Goal: Task Accomplishment & Management: Manage account settings

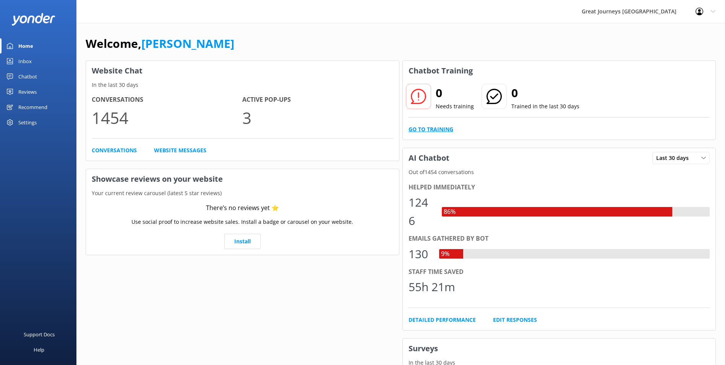
click at [432, 129] on link "Go to Training" at bounding box center [430, 129] width 45 height 8
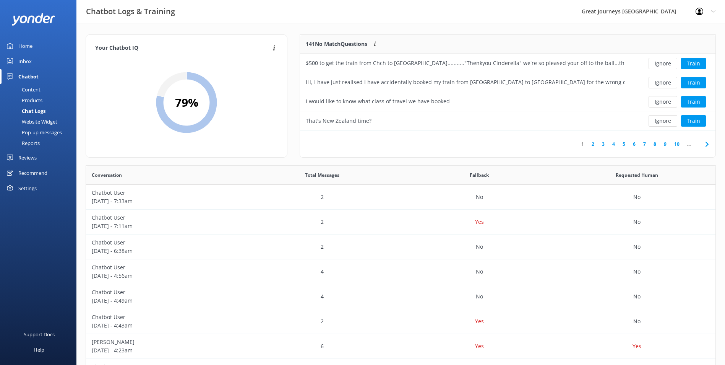
scroll to position [90, 409]
click at [661, 62] on button "Ignore" at bounding box center [662, 63] width 29 height 11
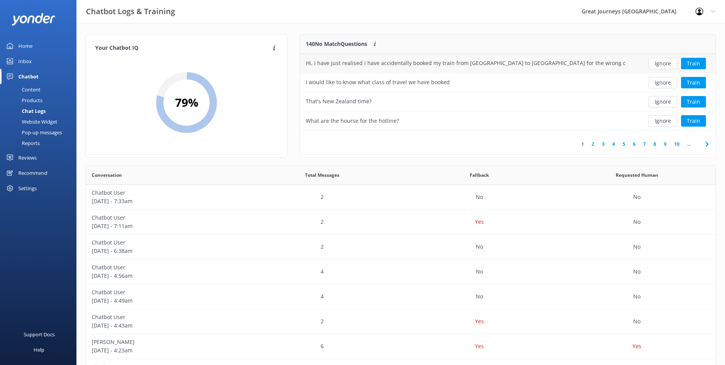
click at [661, 62] on button "Ignore" at bounding box center [662, 63] width 29 height 11
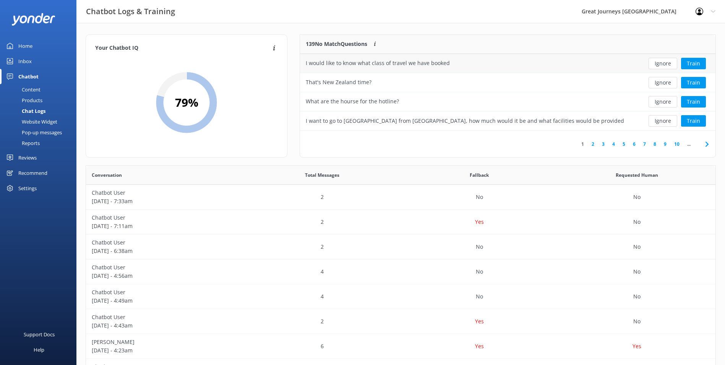
click at [658, 60] on button "Ignore" at bounding box center [662, 63] width 29 height 11
click at [661, 62] on button "Ignore" at bounding box center [662, 63] width 29 height 11
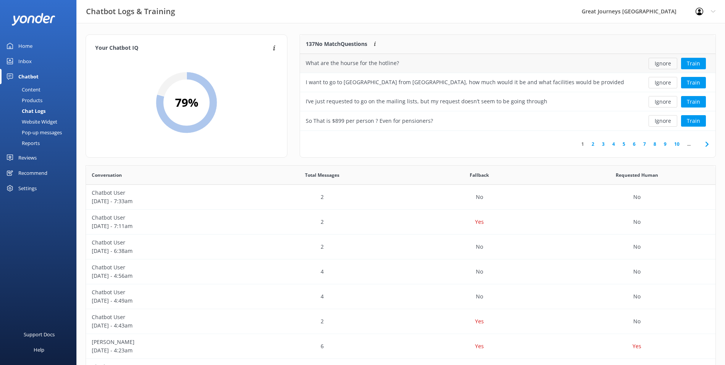
click at [660, 63] on button "Ignore" at bounding box center [662, 63] width 29 height 11
click at [664, 62] on button "Ignore" at bounding box center [662, 63] width 29 height 11
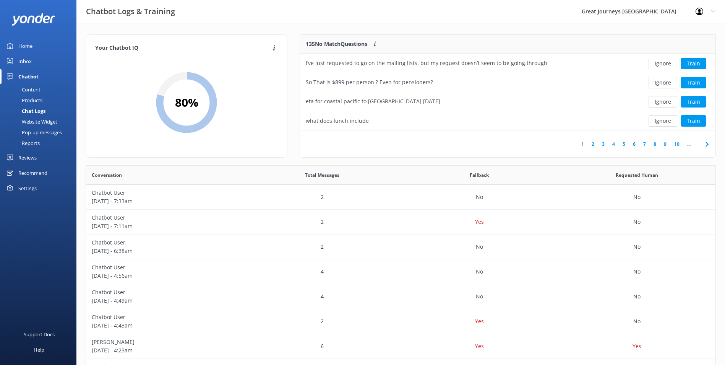
click at [664, 62] on button "Ignore" at bounding box center [662, 63] width 29 height 11
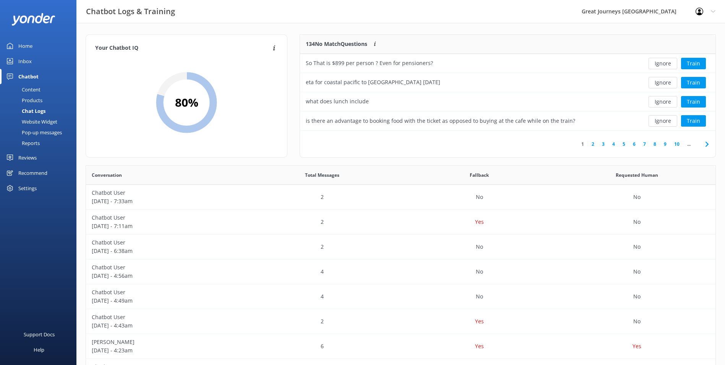
click at [664, 62] on button "Ignore" at bounding box center [662, 63] width 29 height 11
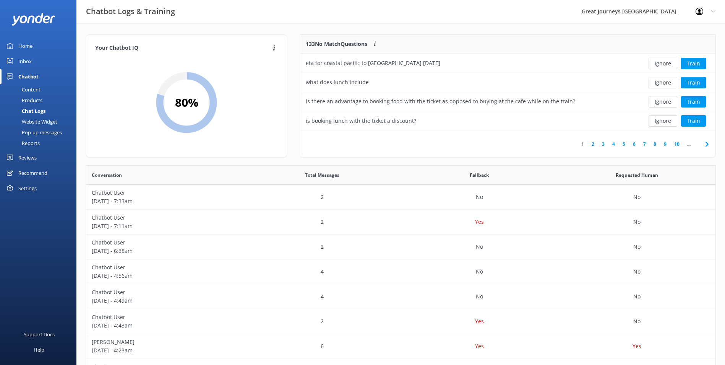
click at [664, 62] on button "Ignore" at bounding box center [662, 63] width 29 height 11
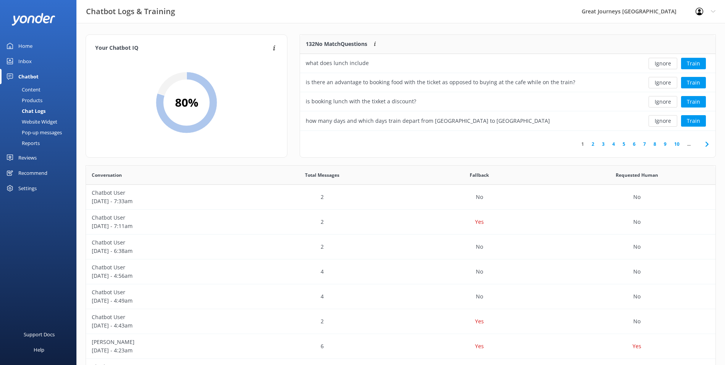
click at [664, 62] on button "Ignore" at bounding box center [662, 63] width 29 height 11
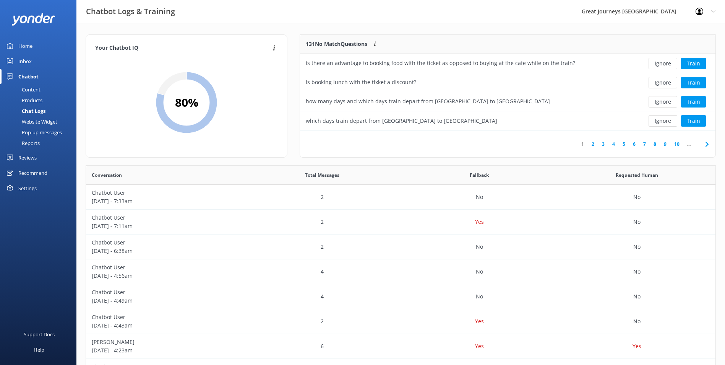
click at [664, 62] on button "Ignore" at bounding box center [662, 63] width 29 height 11
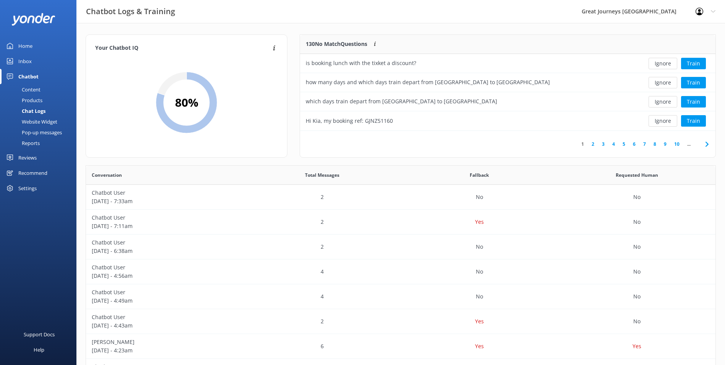
click at [664, 62] on button "Ignore" at bounding box center [662, 63] width 29 height 11
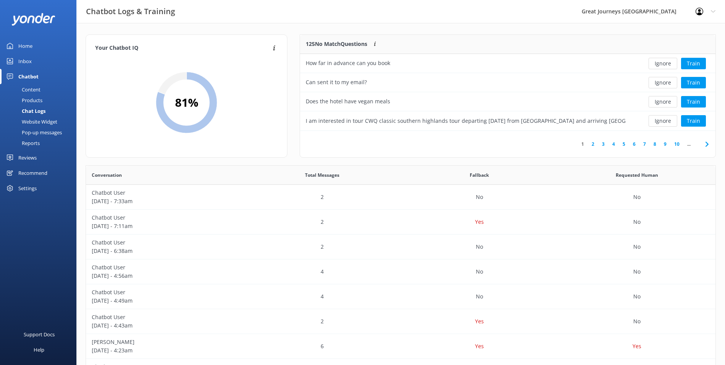
click at [664, 62] on button "Ignore" at bounding box center [662, 63] width 29 height 11
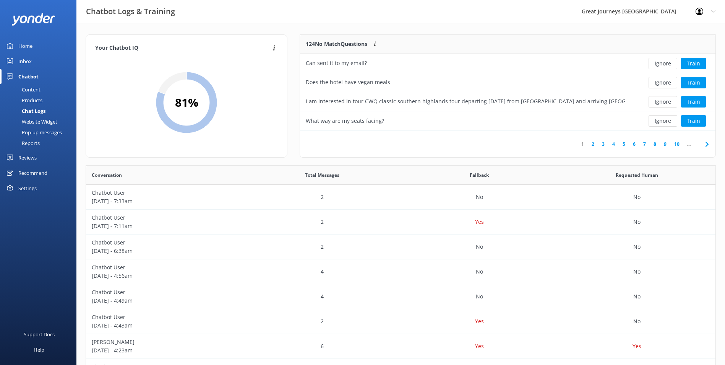
click at [664, 62] on button "Ignore" at bounding box center [662, 63] width 29 height 11
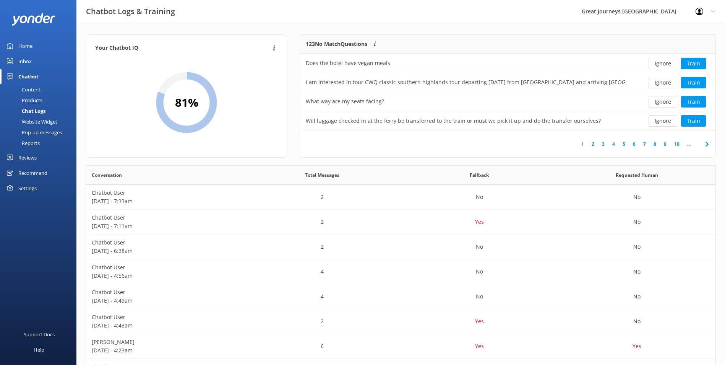
click at [664, 62] on button "Ignore" at bounding box center [662, 63] width 29 height 11
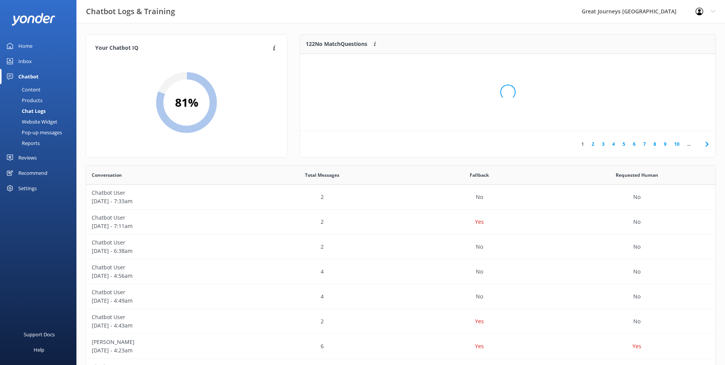
click at [664, 62] on div "Loading.." at bounding box center [508, 92] width 400 height 365
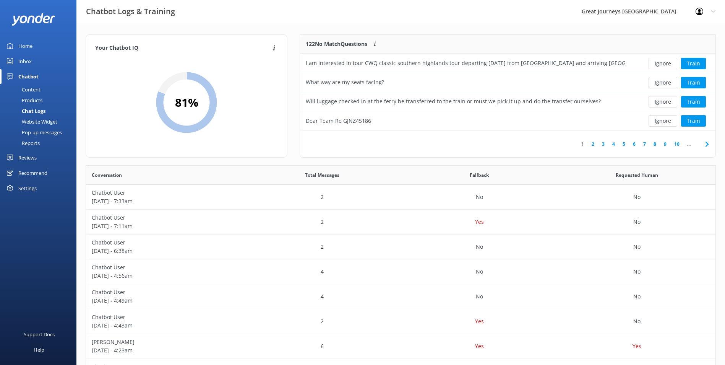
click at [664, 62] on button "Ignore" at bounding box center [662, 63] width 29 height 11
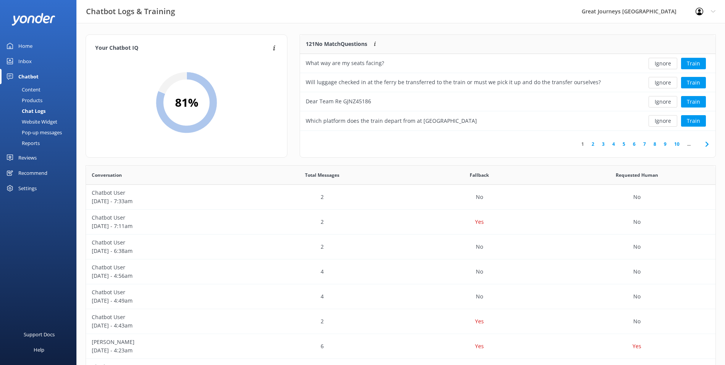
click at [664, 62] on button "Ignore" at bounding box center [662, 63] width 29 height 11
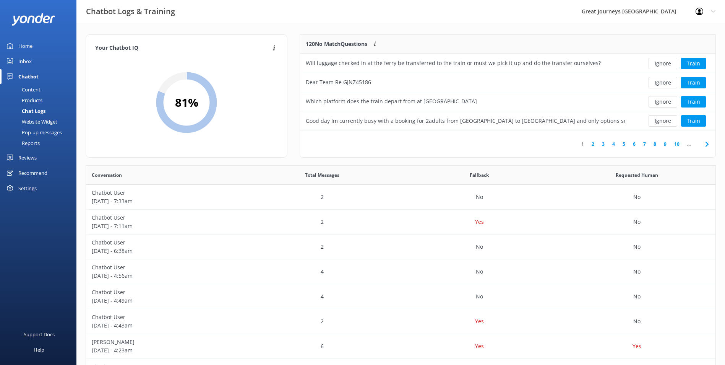
click at [664, 62] on button "Ignore" at bounding box center [662, 63] width 29 height 11
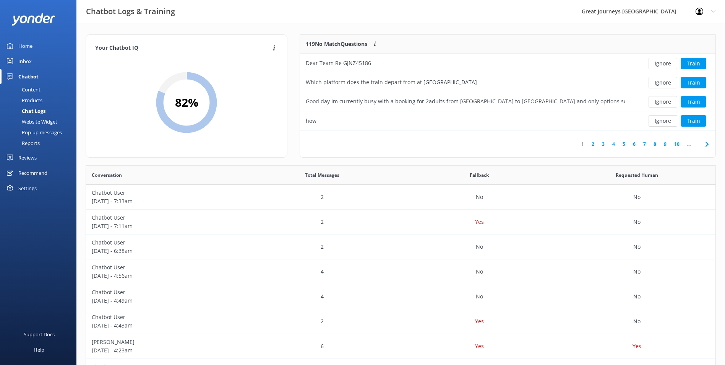
click at [664, 62] on button "Ignore" at bounding box center [662, 63] width 29 height 11
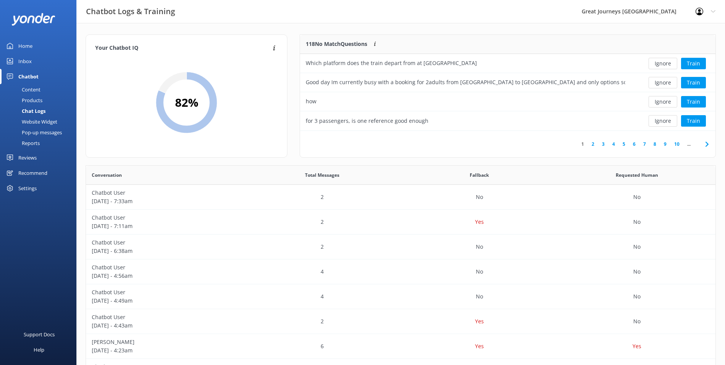
click at [664, 62] on button "Ignore" at bounding box center [662, 63] width 29 height 11
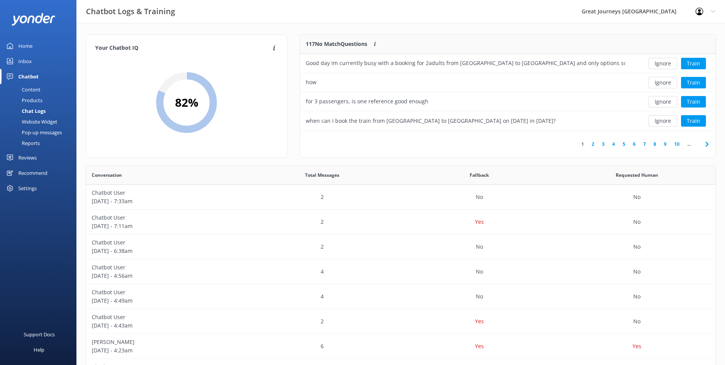
click at [664, 62] on button "Ignore" at bounding box center [662, 63] width 29 height 11
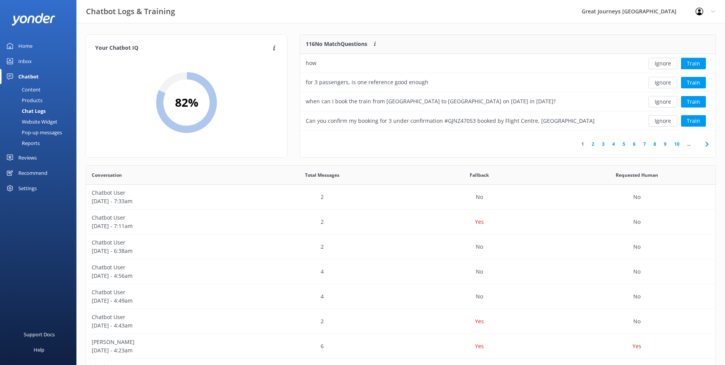
click at [664, 62] on button "Ignore" at bounding box center [662, 63] width 29 height 11
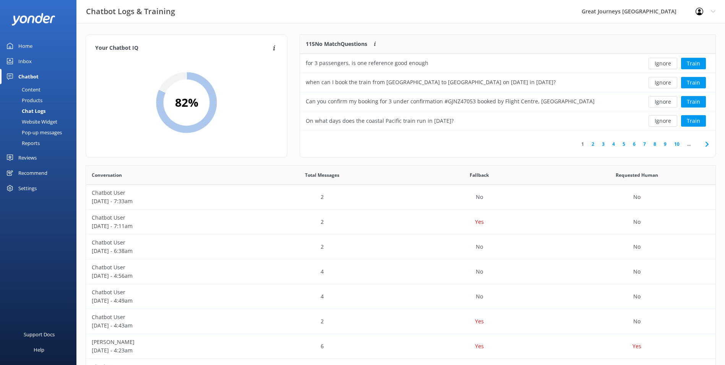
click at [664, 62] on button "Ignore" at bounding box center [662, 63] width 29 height 11
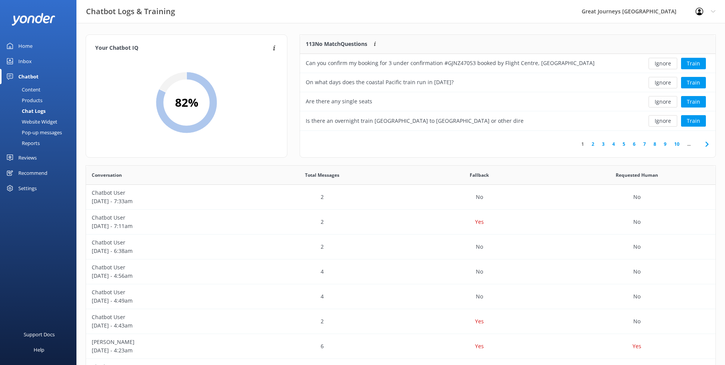
click at [664, 62] on button "Ignore" at bounding box center [662, 63] width 29 height 11
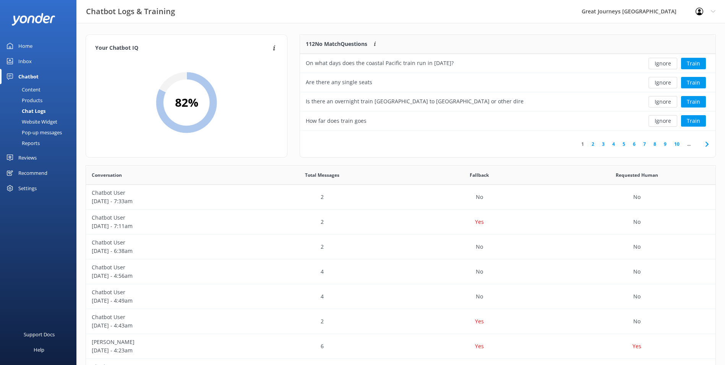
click at [664, 62] on button "Ignore" at bounding box center [662, 63] width 29 height 11
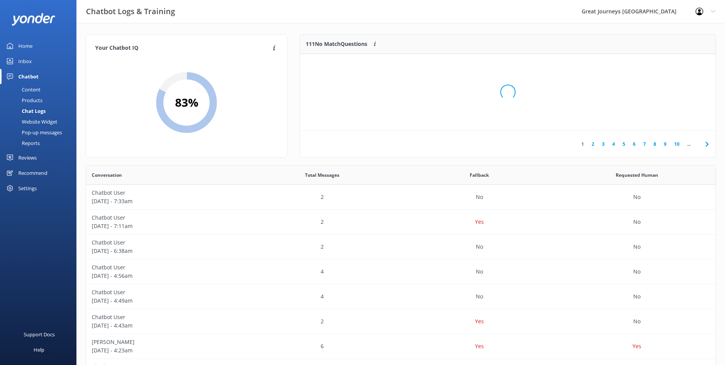
click at [664, 62] on div "Loading.." at bounding box center [508, 92] width 400 height 365
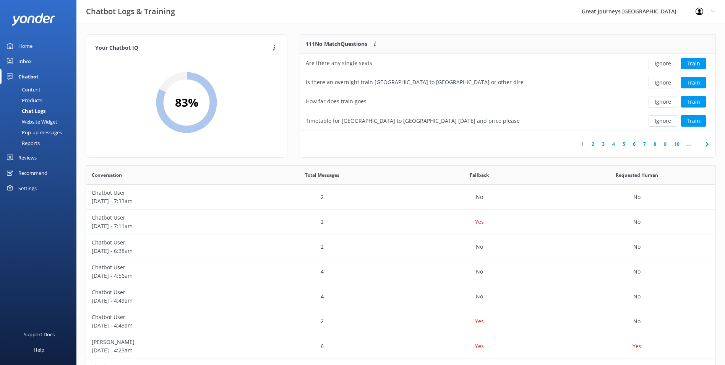
click at [664, 62] on button "Ignore" at bounding box center [662, 63] width 29 height 11
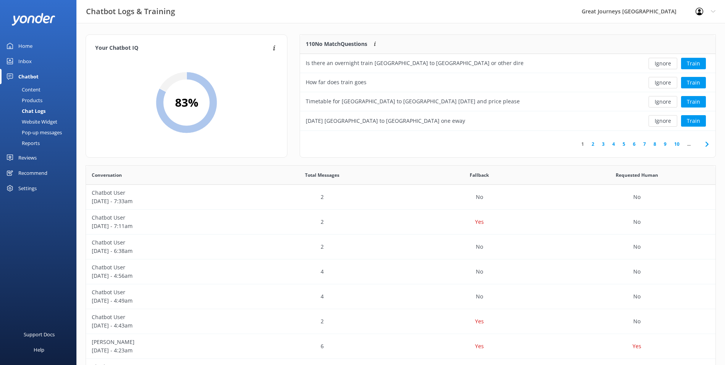
click at [664, 62] on button "Ignore" at bounding box center [662, 63] width 29 height 11
click at [665, 62] on button "Ignore" at bounding box center [662, 63] width 29 height 11
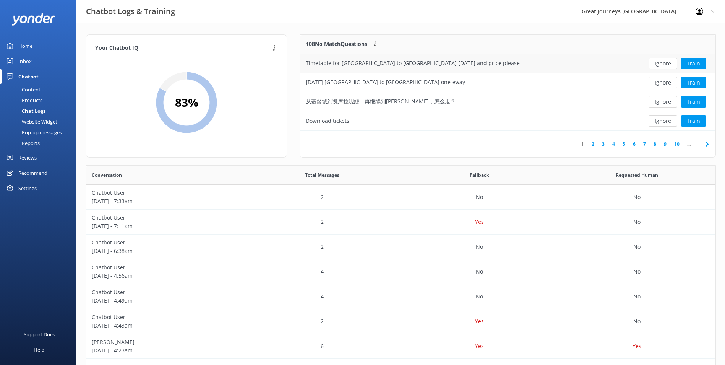
click at [665, 62] on button "Ignore" at bounding box center [662, 63] width 29 height 11
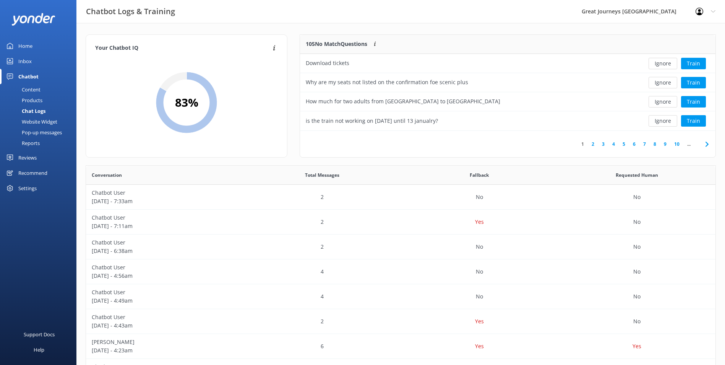
click at [665, 62] on button "Ignore" at bounding box center [662, 63] width 29 height 11
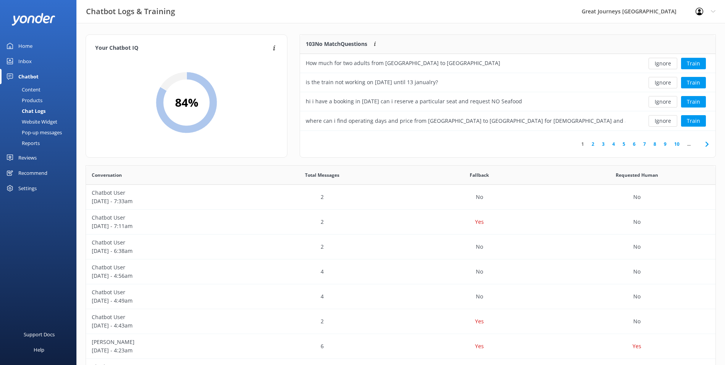
click at [665, 62] on button "Ignore" at bounding box center [662, 63] width 29 height 11
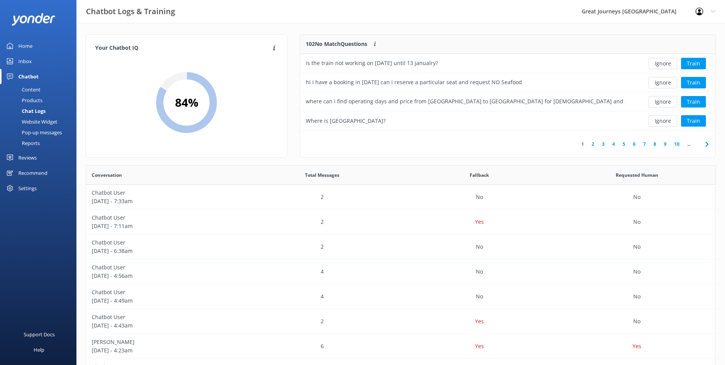
click at [665, 62] on button "Ignore" at bounding box center [662, 63] width 29 height 11
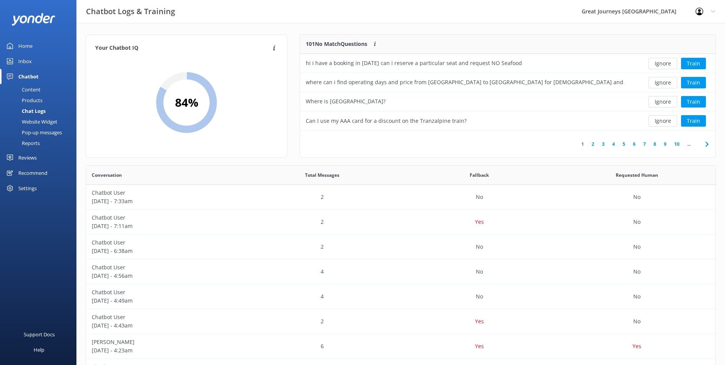
click at [665, 62] on button "Ignore" at bounding box center [662, 63] width 29 height 11
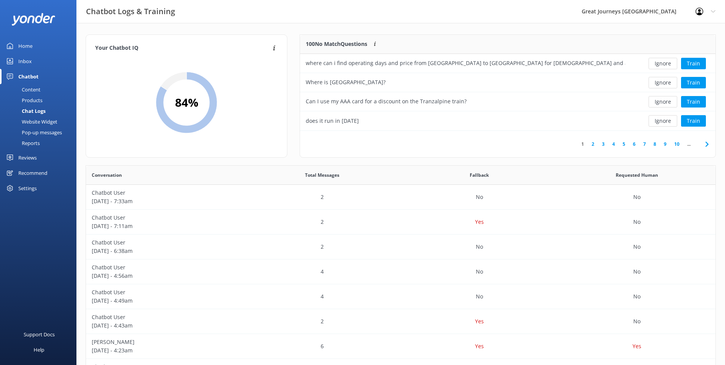
click at [665, 62] on button "Ignore" at bounding box center [662, 63] width 29 height 11
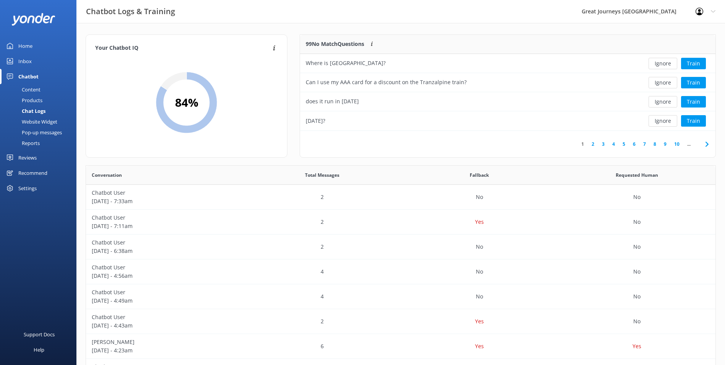
click at [665, 62] on button "Ignore" at bounding box center [662, 63] width 29 height 11
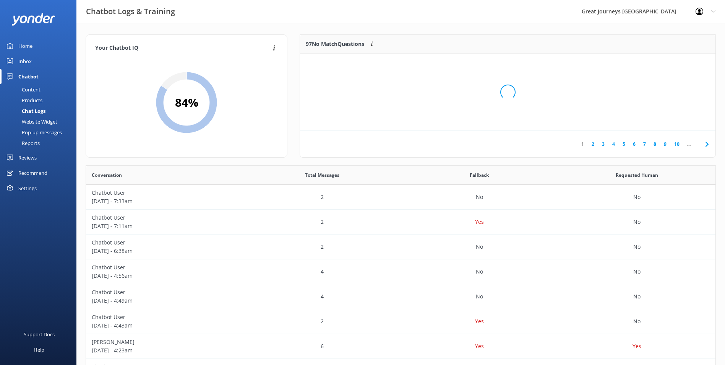
click at [665, 62] on div "Loading.." at bounding box center [508, 92] width 400 height 365
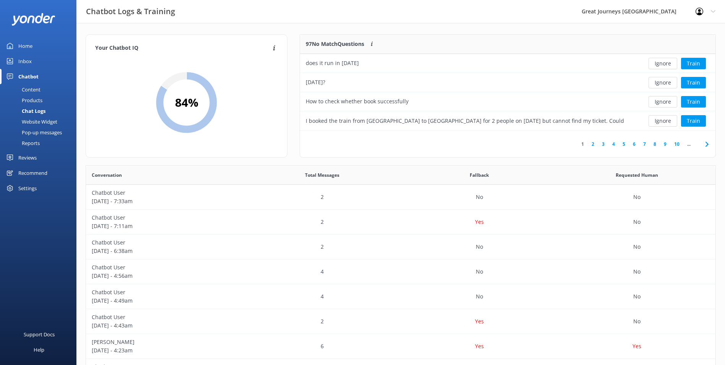
click at [665, 62] on button "Ignore" at bounding box center [662, 63] width 29 height 11
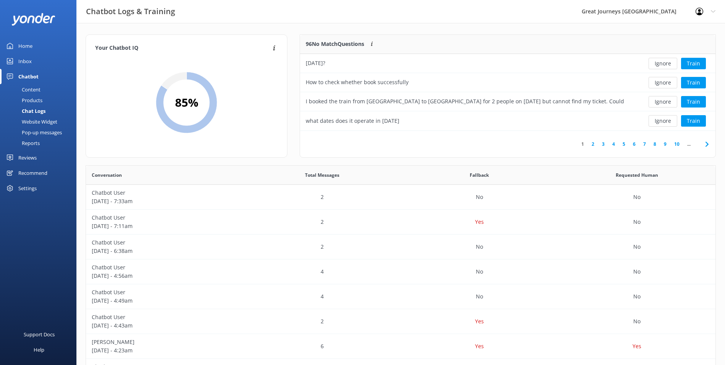
click at [665, 62] on button "Ignore" at bounding box center [662, 63] width 29 height 11
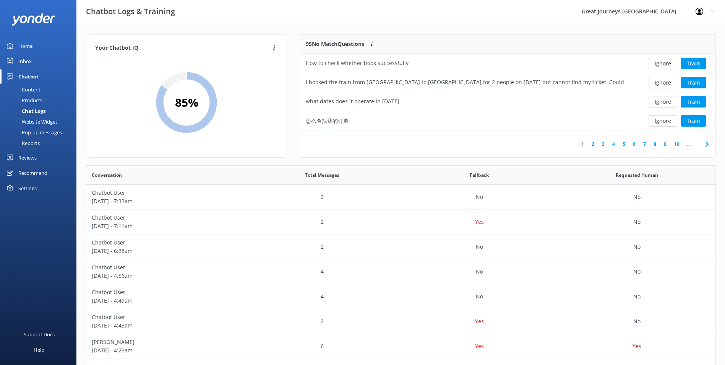
click at [665, 62] on button "Ignore" at bounding box center [662, 63] width 29 height 11
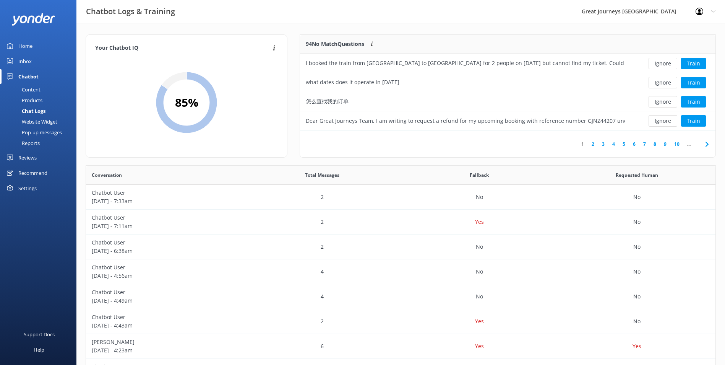
click at [665, 62] on button "Ignore" at bounding box center [662, 63] width 29 height 11
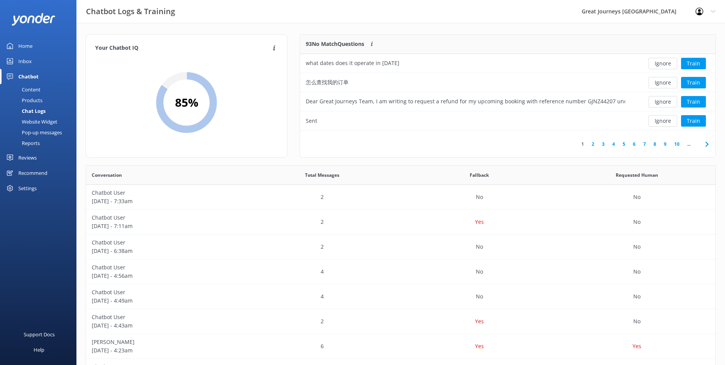
click at [665, 62] on button "Ignore" at bounding box center [662, 63] width 29 height 11
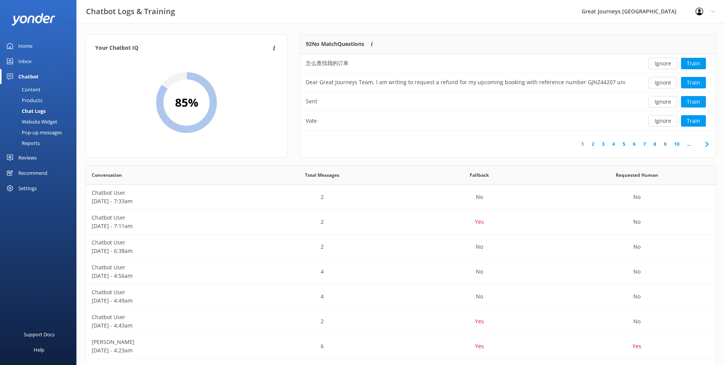
click at [665, 62] on button "Ignore" at bounding box center [662, 63] width 29 height 11
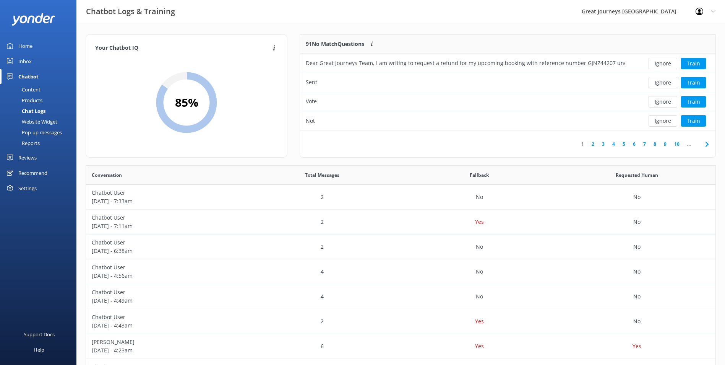
click at [665, 62] on button "Ignore" at bounding box center [662, 63] width 29 height 11
click at [665, 63] on button "Ignore" at bounding box center [662, 63] width 29 height 11
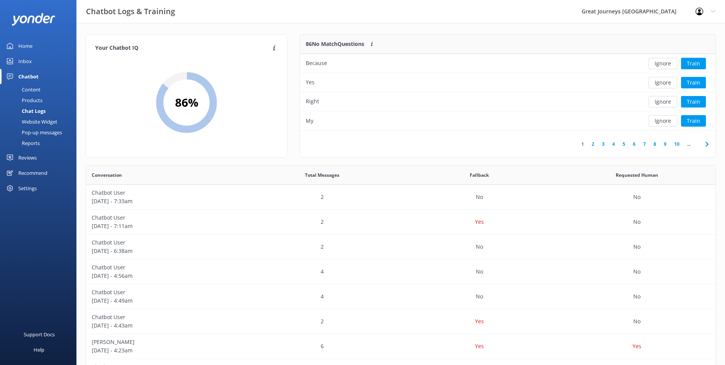
click at [665, 63] on button "Ignore" at bounding box center [662, 63] width 29 height 11
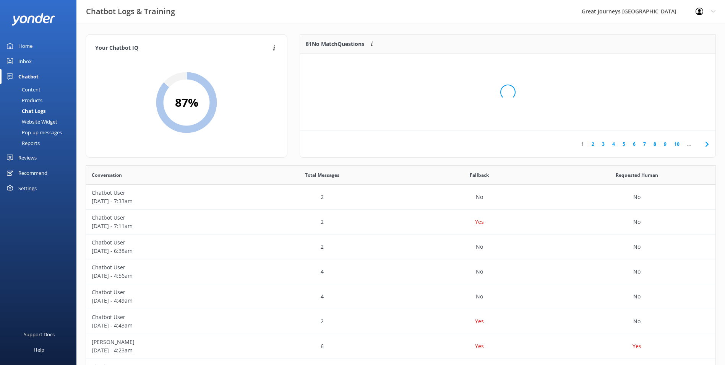
click at [665, 63] on div "Loading.." at bounding box center [508, 92] width 400 height 365
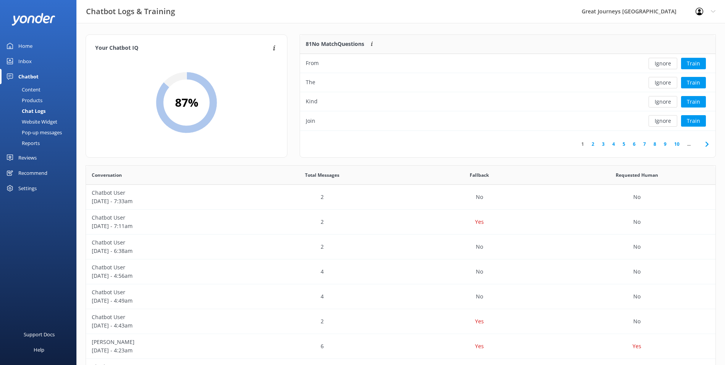
click at [665, 63] on button "Ignore" at bounding box center [662, 63] width 29 height 11
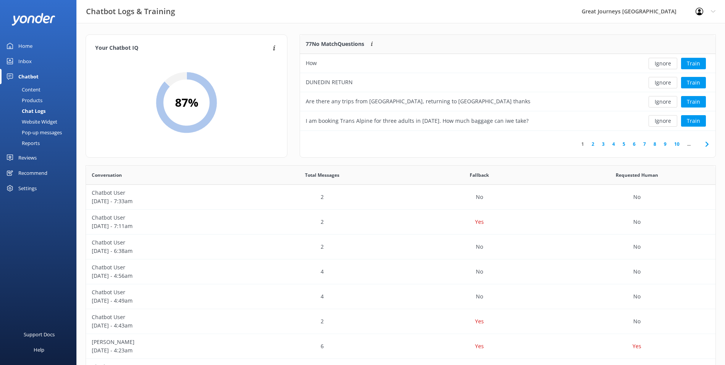
click at [665, 63] on button "Ignore" at bounding box center [662, 63] width 29 height 11
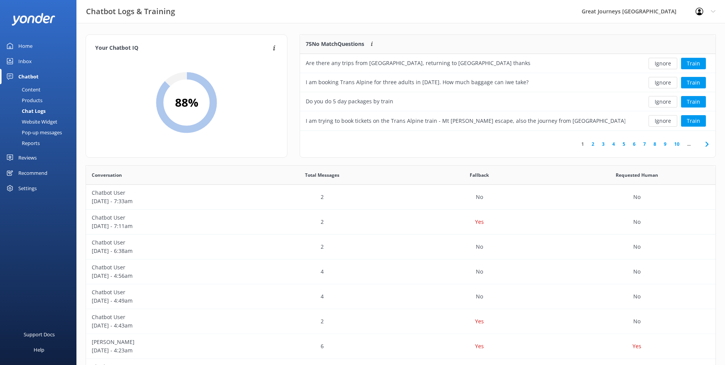
click at [665, 63] on button "Ignore" at bounding box center [662, 63] width 29 height 11
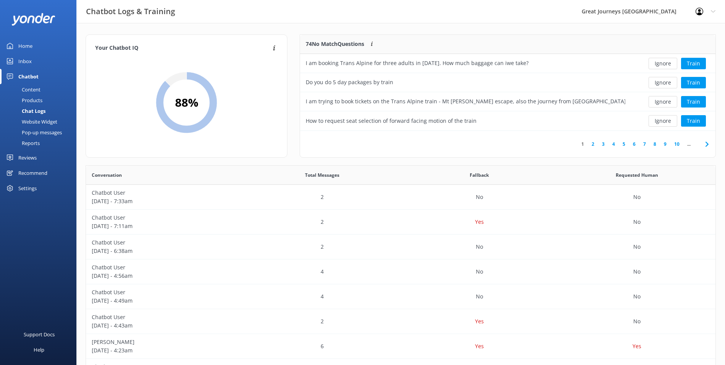
click at [665, 63] on button "Ignore" at bounding box center [662, 63] width 29 height 11
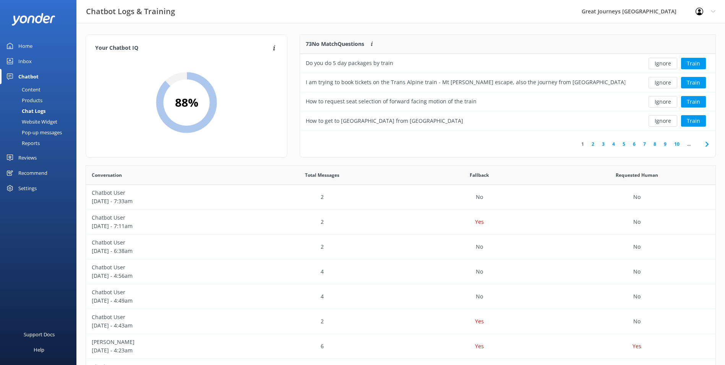
click at [665, 63] on button "Ignore" at bounding box center [662, 63] width 29 height 11
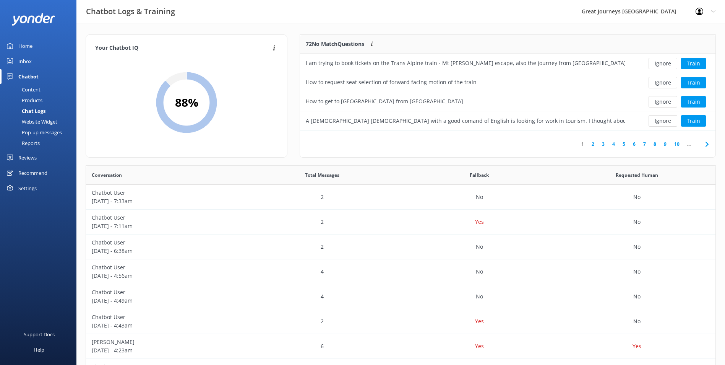
click at [665, 63] on button "Ignore" at bounding box center [662, 63] width 29 height 11
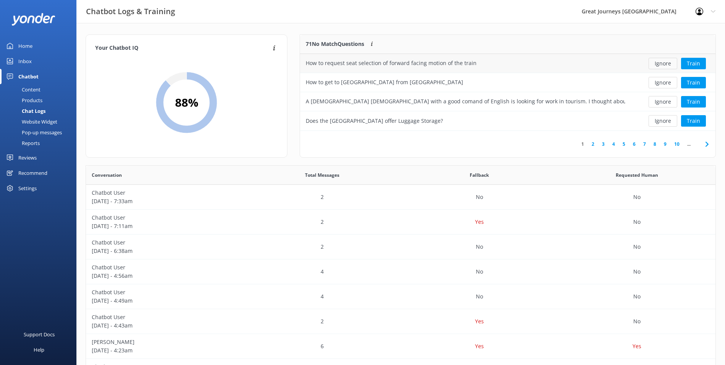
click at [665, 65] on button "Ignore" at bounding box center [662, 63] width 29 height 11
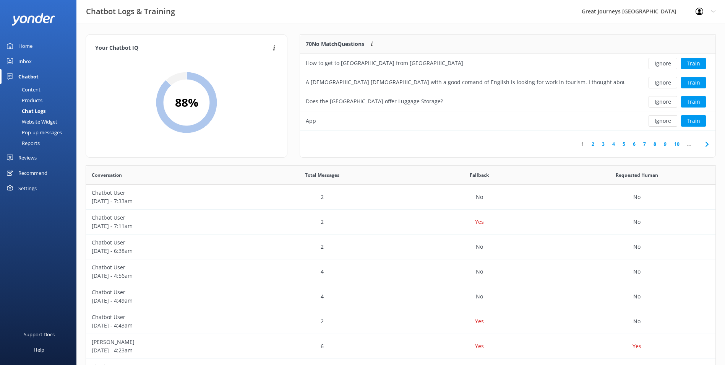
click at [665, 65] on button "Ignore" at bounding box center [662, 63] width 29 height 11
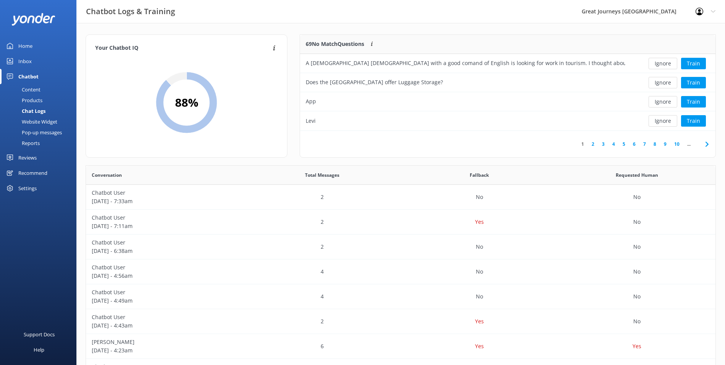
click at [665, 65] on button "Ignore" at bounding box center [662, 63] width 29 height 11
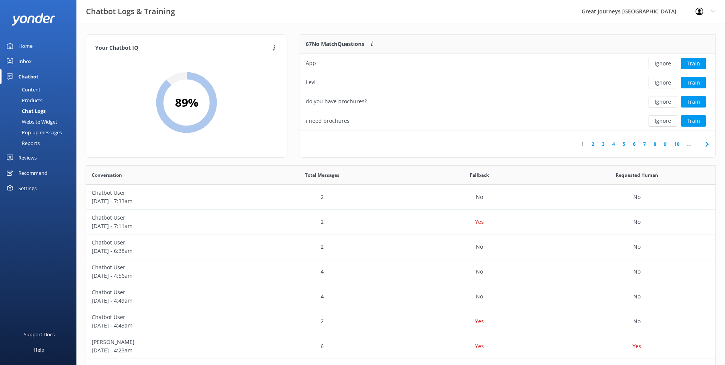
click at [665, 65] on button "Ignore" at bounding box center [662, 63] width 29 height 11
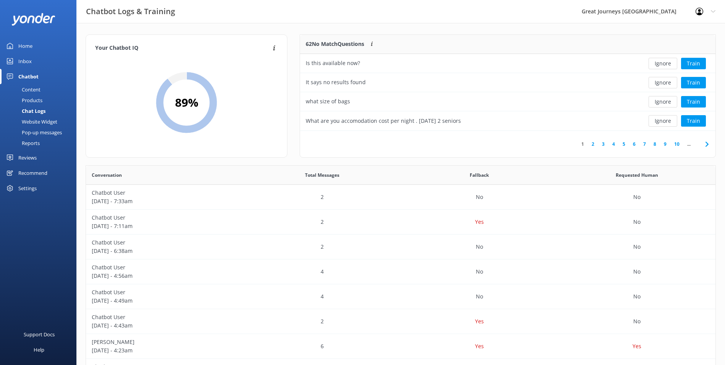
click at [665, 65] on button "Ignore" at bounding box center [662, 63] width 29 height 11
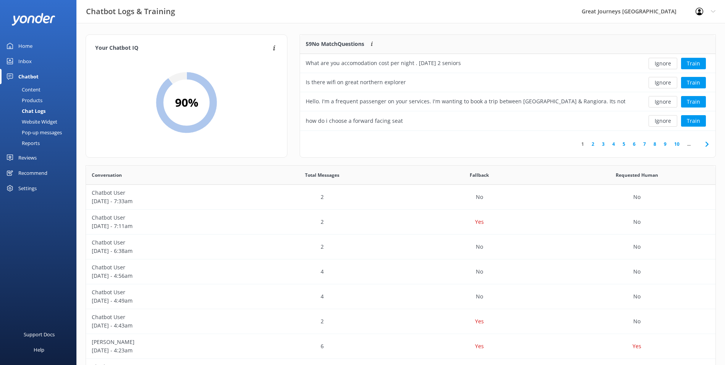
click at [665, 65] on button "Ignore" at bounding box center [662, 63] width 29 height 11
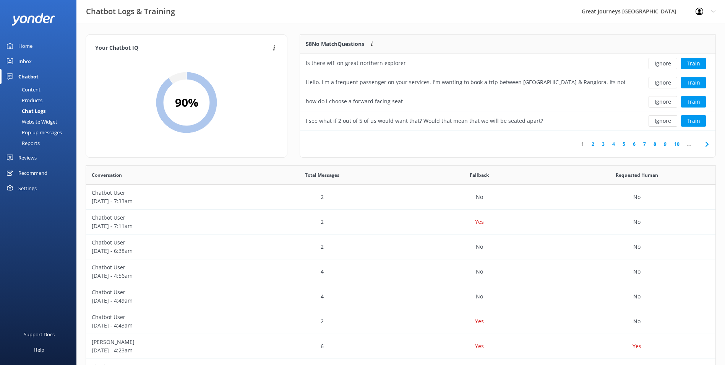
click at [665, 65] on button "Ignore" at bounding box center [662, 63] width 29 height 11
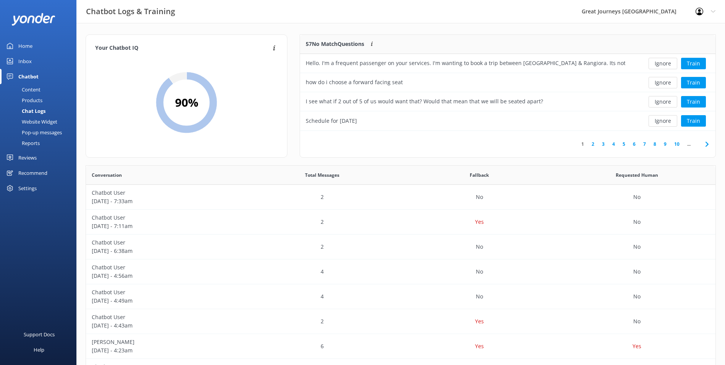
click at [665, 65] on button "Ignore" at bounding box center [662, 63] width 29 height 11
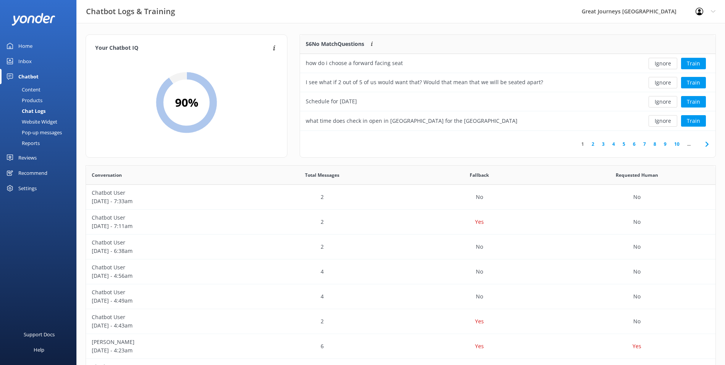
click at [665, 65] on button "Ignore" at bounding box center [662, 63] width 29 height 11
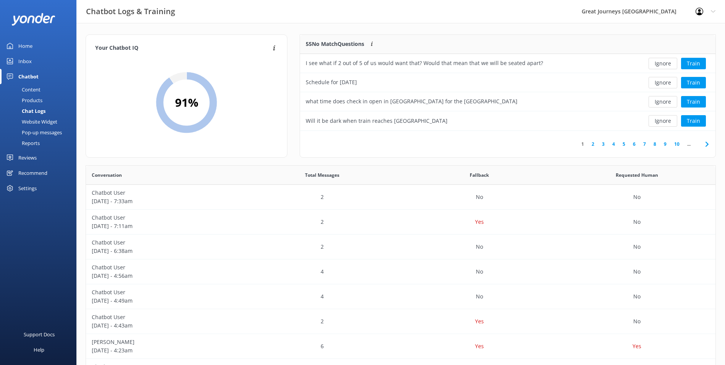
click at [665, 65] on button "Ignore" at bounding box center [662, 63] width 29 height 11
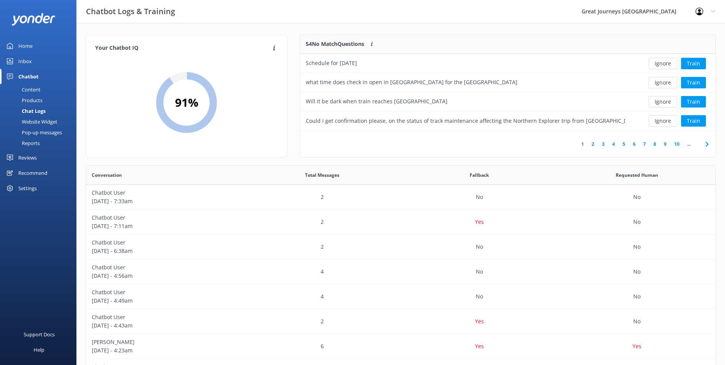
click at [665, 65] on button "Ignore" at bounding box center [662, 63] width 29 height 11
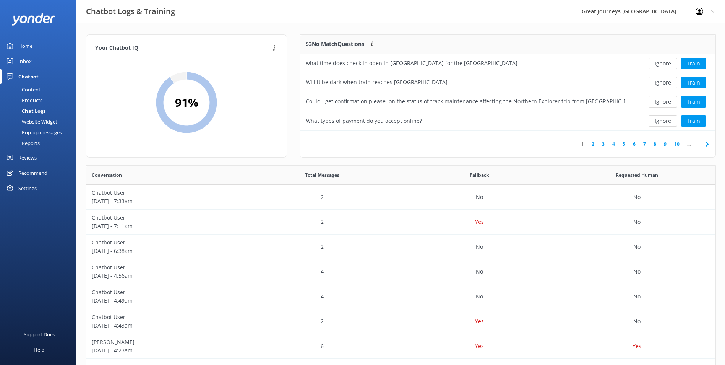
click at [665, 65] on button "Ignore" at bounding box center [662, 63] width 29 height 11
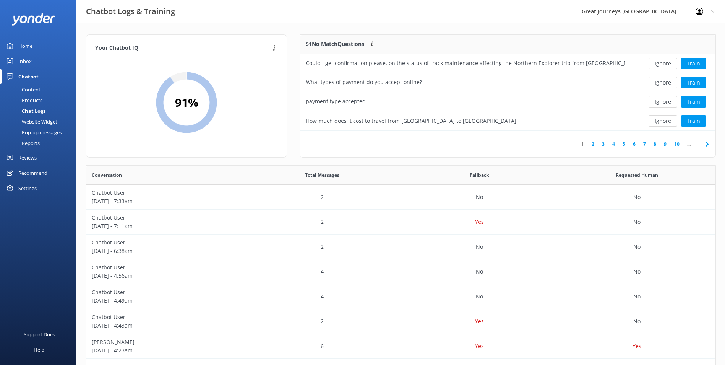
click at [665, 65] on button "Ignore" at bounding box center [662, 63] width 29 height 11
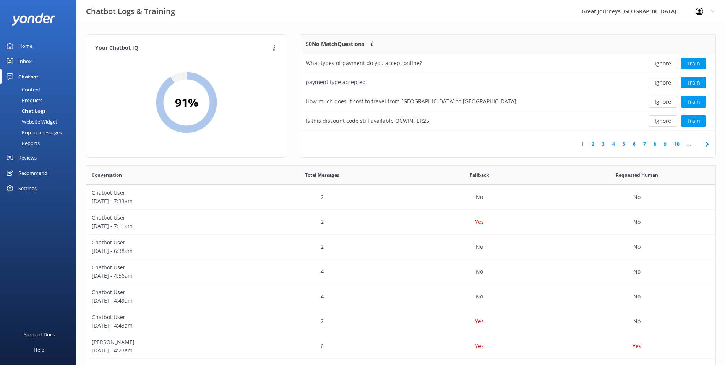
click at [665, 65] on button "Ignore" at bounding box center [662, 63] width 29 height 11
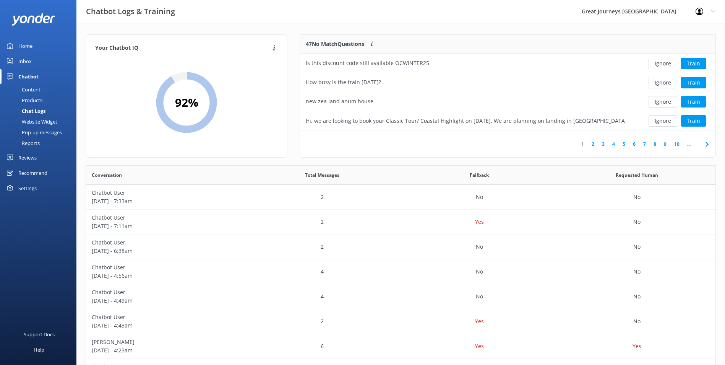
click at [665, 67] on button "Ignore" at bounding box center [662, 63] width 29 height 11
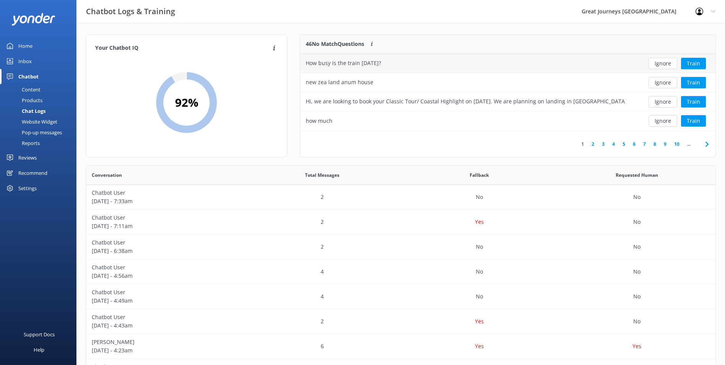
click at [665, 68] on button "Ignore" at bounding box center [662, 63] width 29 height 11
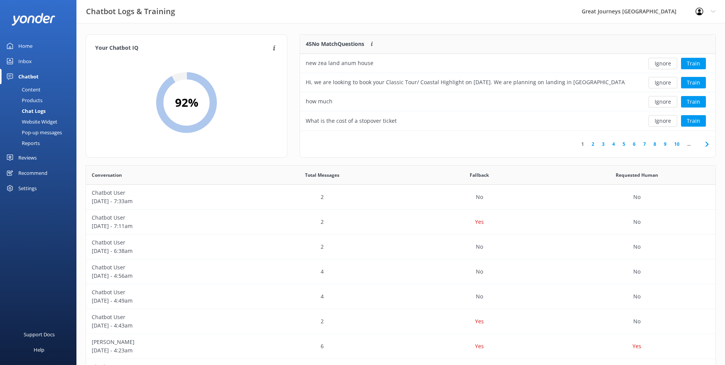
click at [665, 68] on button "Ignore" at bounding box center [662, 63] width 29 height 11
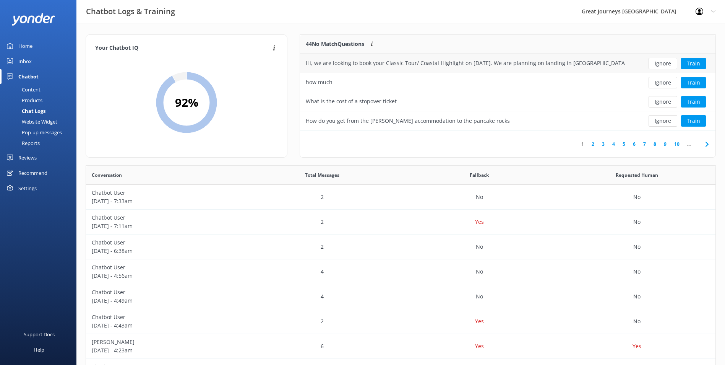
click at [665, 63] on button "Ignore" at bounding box center [662, 63] width 29 height 11
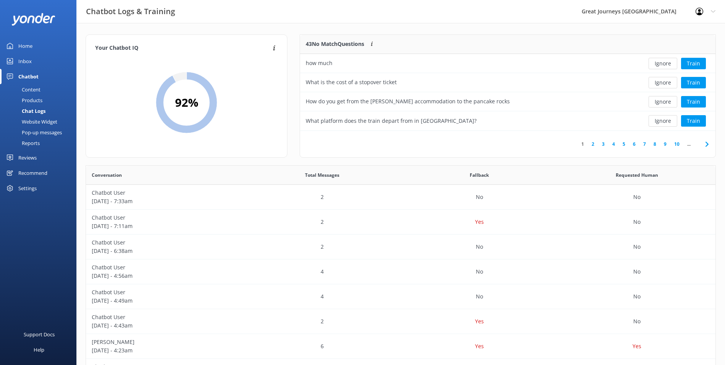
click at [665, 63] on button "Ignore" at bounding box center [662, 63] width 29 height 11
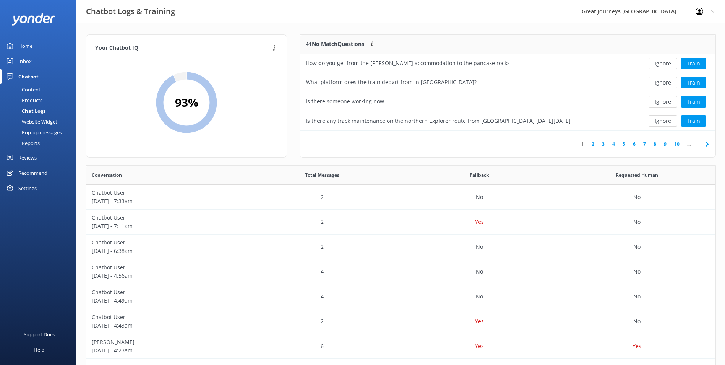
click at [665, 63] on button "Ignore" at bounding box center [662, 63] width 29 height 11
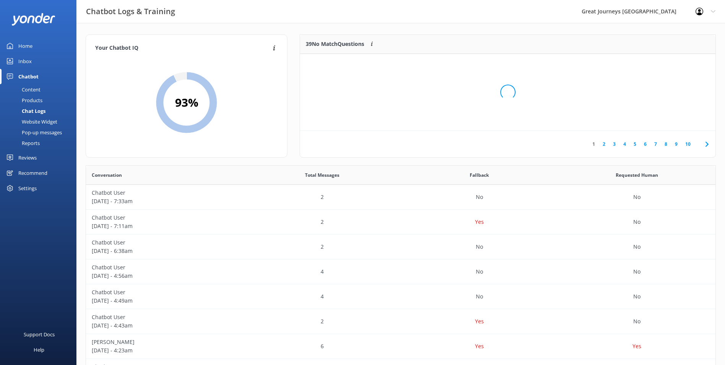
click at [665, 63] on div "Loading.." at bounding box center [508, 92] width 400 height 365
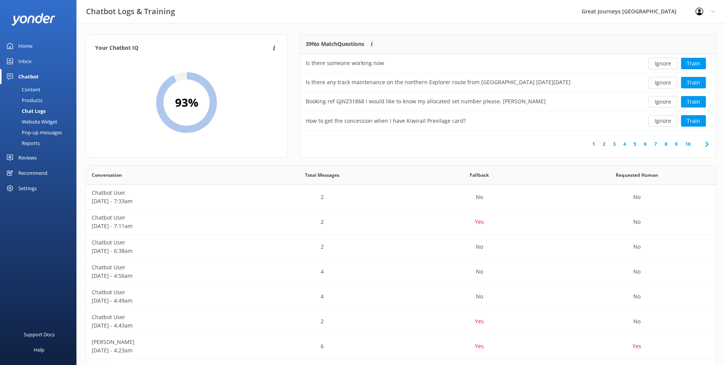
click at [665, 63] on button "Ignore" at bounding box center [662, 63] width 29 height 11
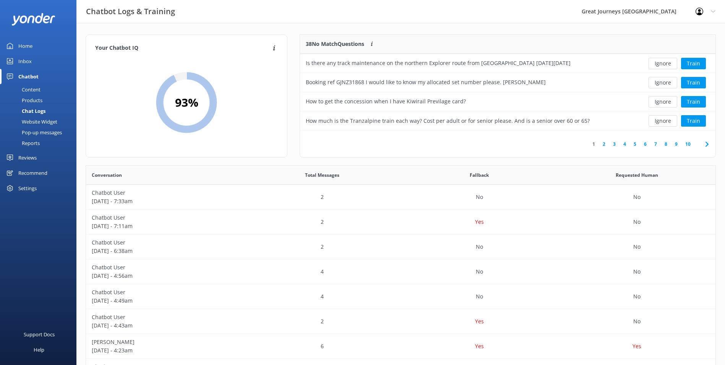
click at [665, 63] on button "Ignore" at bounding box center [662, 63] width 29 height 11
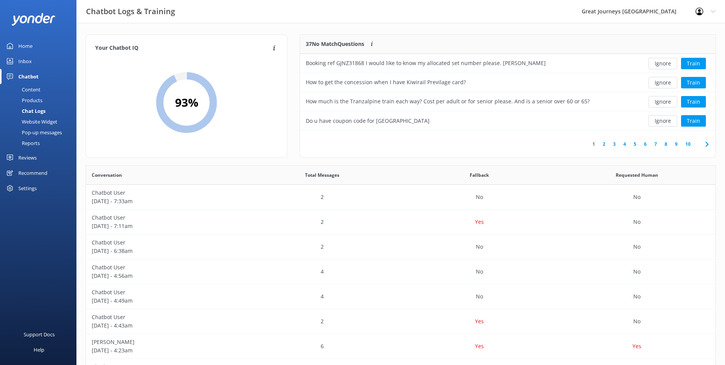
click at [665, 63] on button "Ignore" at bounding box center [662, 63] width 29 height 11
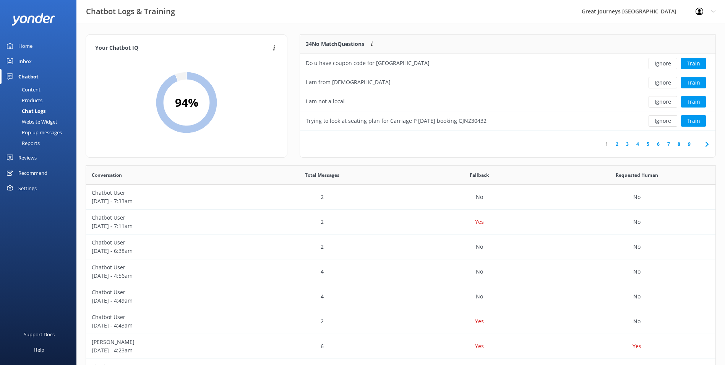
click at [665, 63] on button "Ignore" at bounding box center [662, 63] width 29 height 11
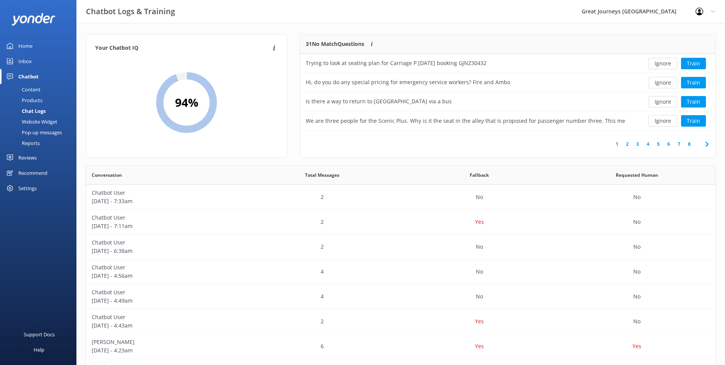
click at [665, 63] on button "Ignore" at bounding box center [662, 63] width 29 height 11
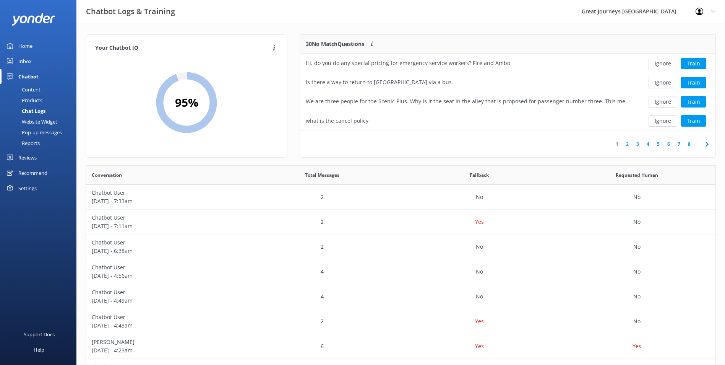
click at [665, 63] on button "Ignore" at bounding box center [662, 63] width 29 height 11
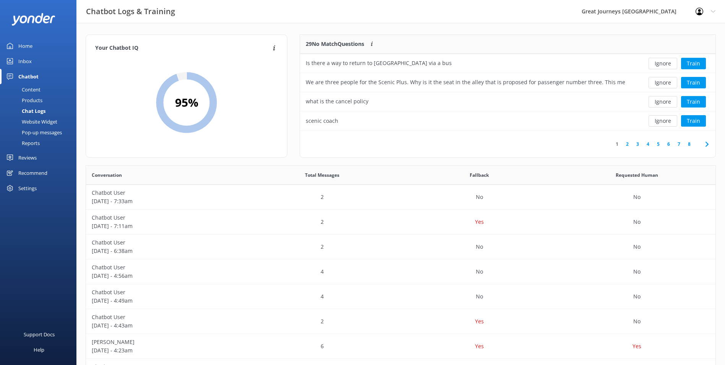
click at [665, 63] on button "Ignore" at bounding box center [662, 63] width 29 height 11
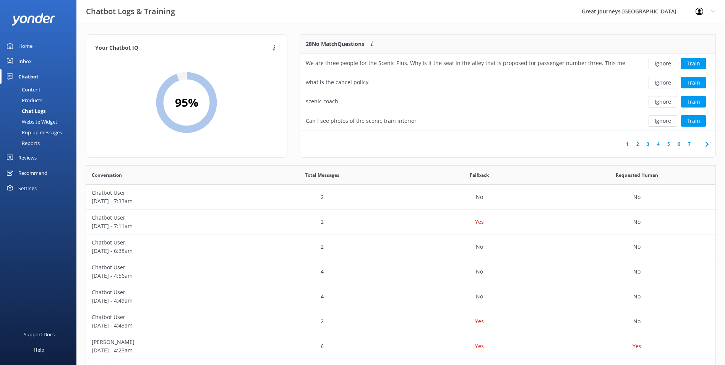
click at [665, 63] on button "Ignore" at bounding box center [662, 63] width 29 height 11
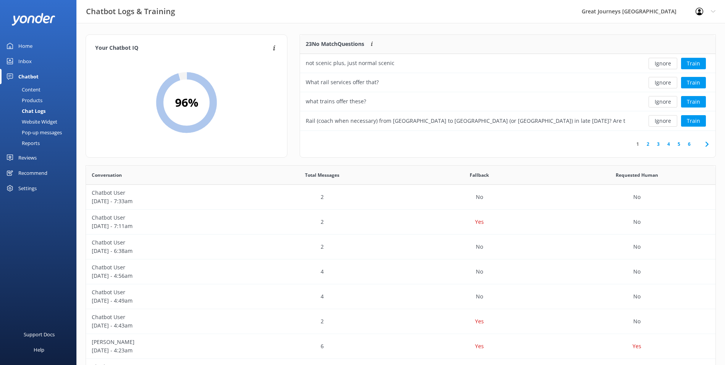
click at [665, 63] on button "Ignore" at bounding box center [662, 63] width 29 height 11
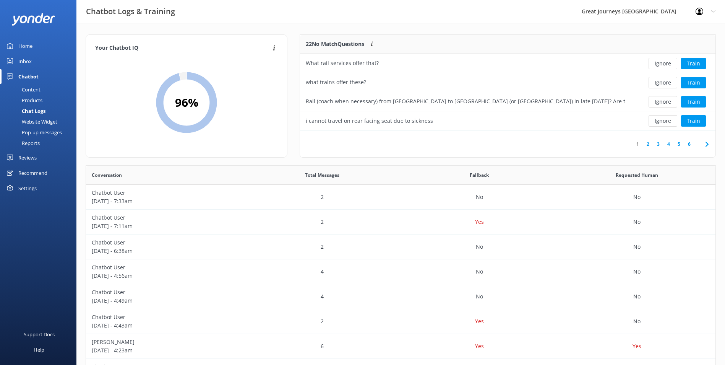
click at [665, 63] on button "Ignore" at bounding box center [662, 63] width 29 height 11
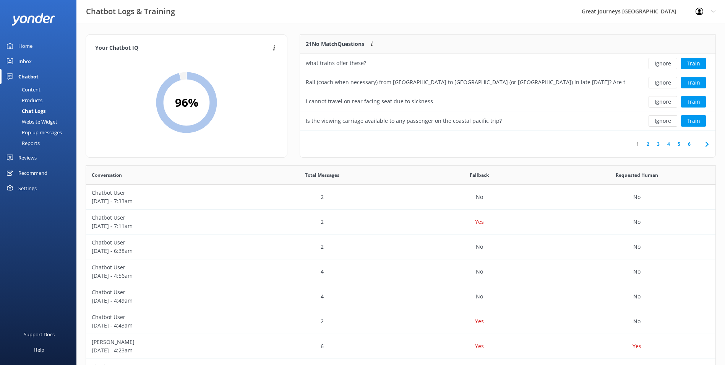
click at [665, 63] on button "Ignore" at bounding box center [662, 63] width 29 height 11
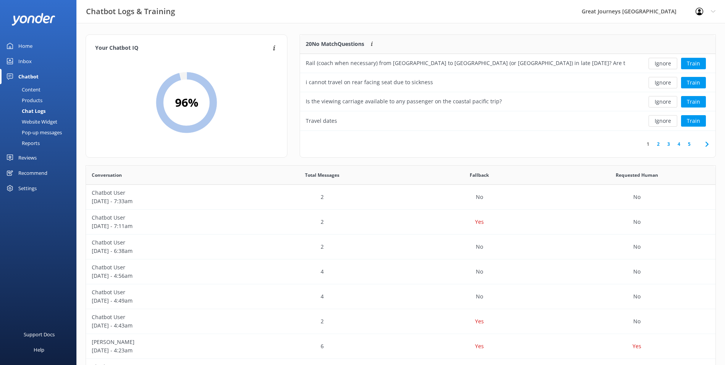
click at [665, 63] on button "Ignore" at bounding box center [662, 63] width 29 height 11
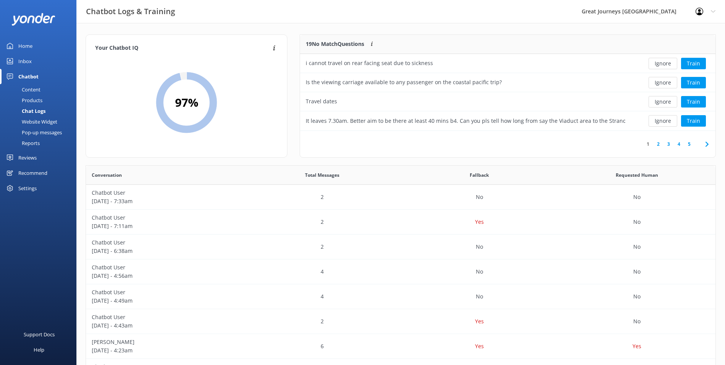
click at [665, 63] on button "Ignore" at bounding box center [662, 63] width 29 height 11
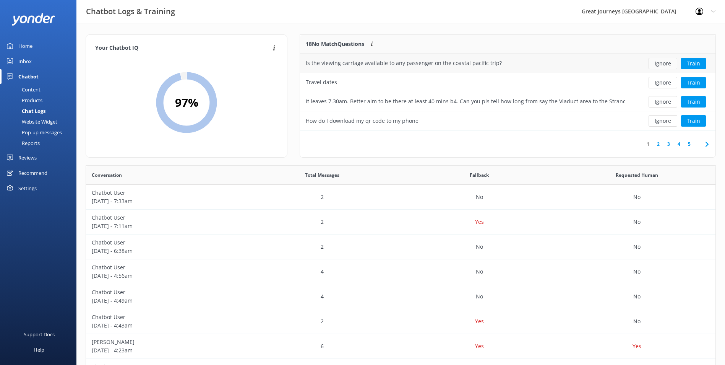
click at [665, 63] on button "Ignore" at bounding box center [662, 63] width 29 height 11
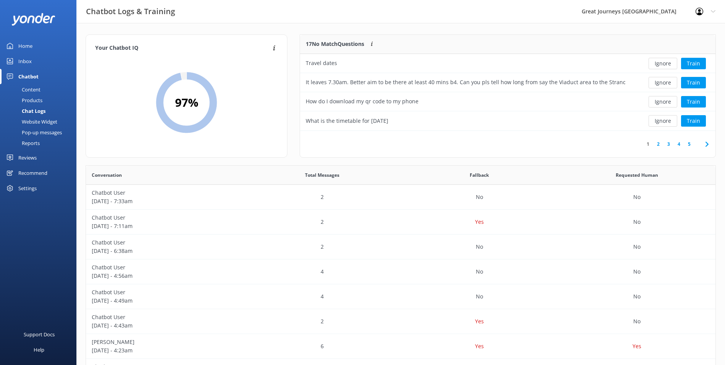
click at [665, 63] on button "Ignore" at bounding box center [662, 63] width 29 height 11
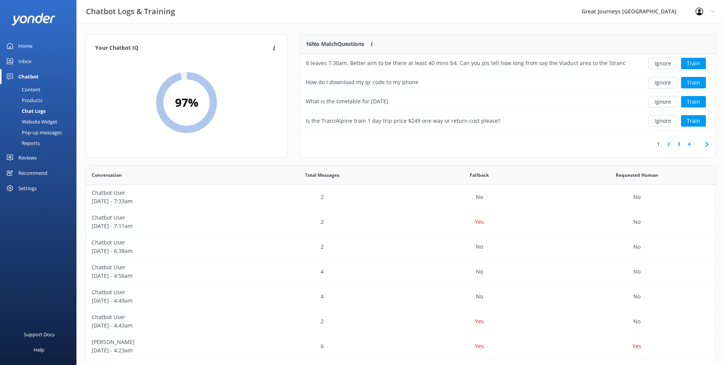
click at [665, 63] on button "Ignore" at bounding box center [662, 63] width 29 height 11
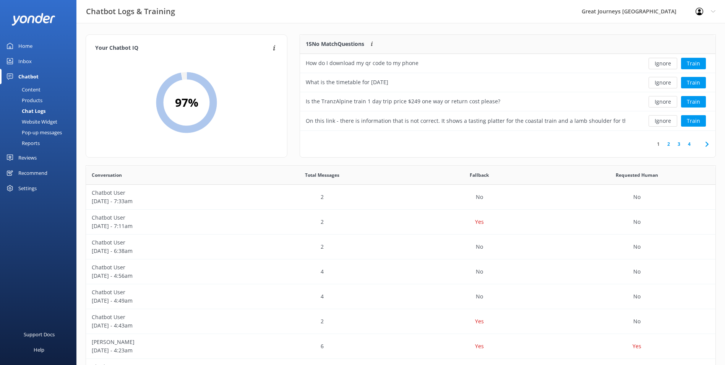
click at [665, 63] on button "Ignore" at bounding box center [662, 63] width 29 height 11
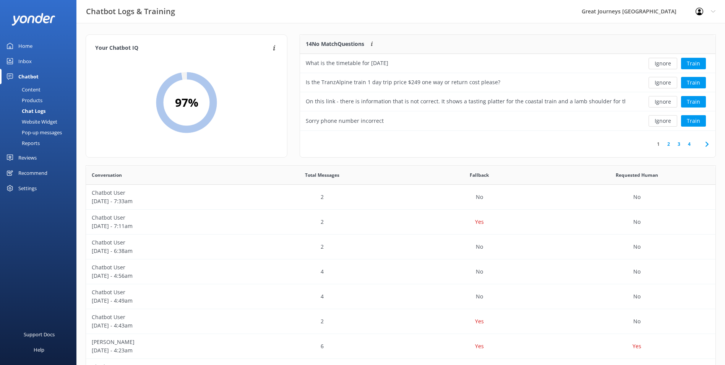
click at [665, 63] on button "Ignore" at bounding box center [662, 63] width 29 height 11
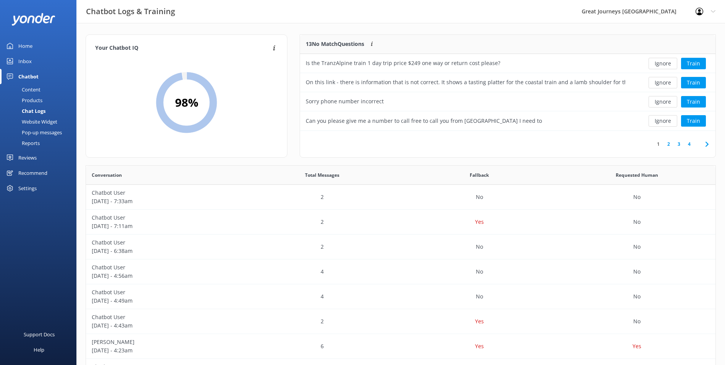
click at [665, 63] on button "Ignore" at bounding box center [662, 63] width 29 height 11
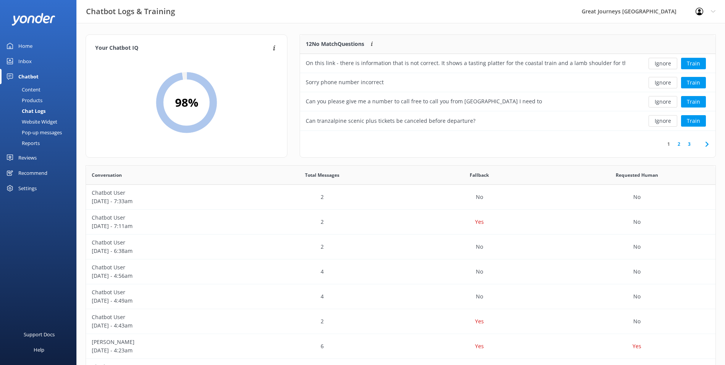
click at [665, 63] on button "Ignore" at bounding box center [662, 63] width 29 height 11
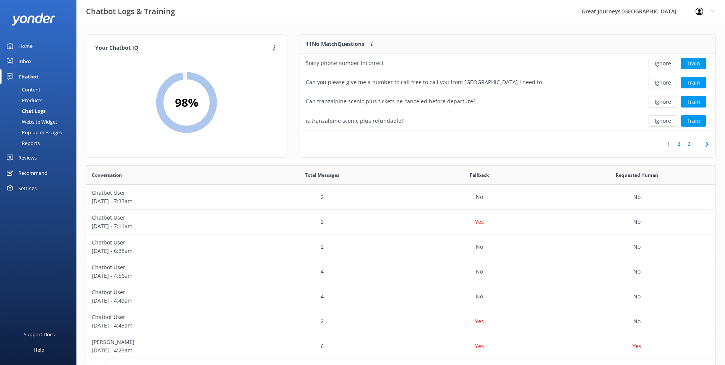
click at [665, 63] on button "Ignore" at bounding box center [662, 63] width 29 height 11
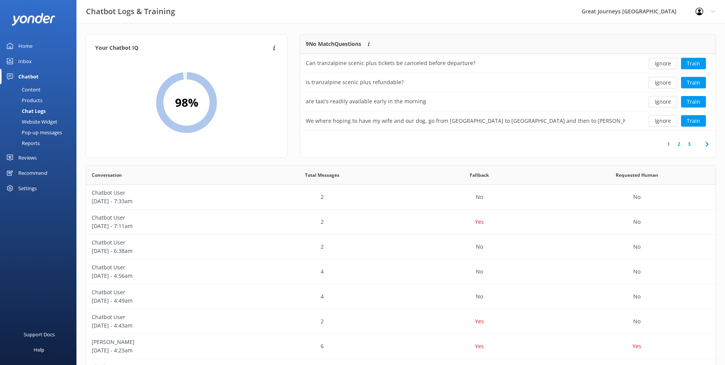
click at [665, 63] on button "Ignore" at bounding box center [662, 63] width 29 height 11
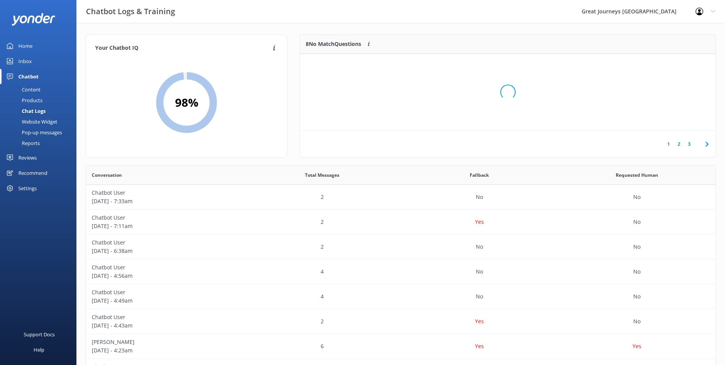
scroll to position [71, 409]
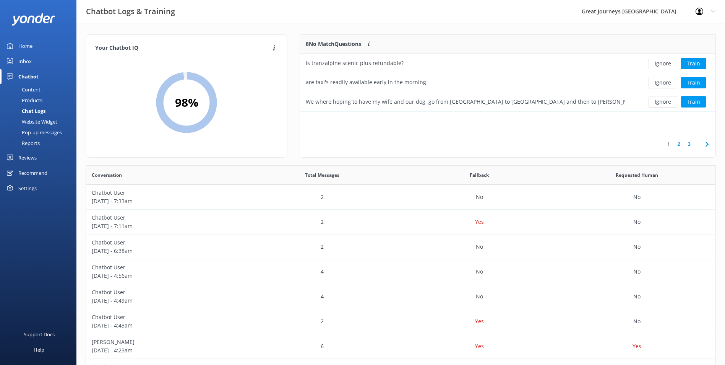
click at [665, 63] on button "Ignore" at bounding box center [662, 63] width 29 height 11
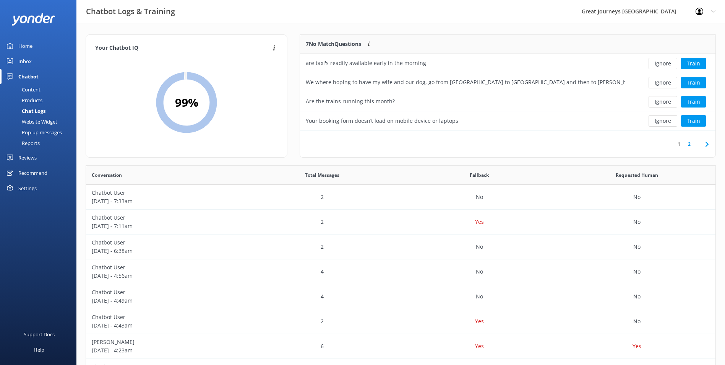
click at [665, 63] on button "Ignore" at bounding box center [662, 63] width 29 height 11
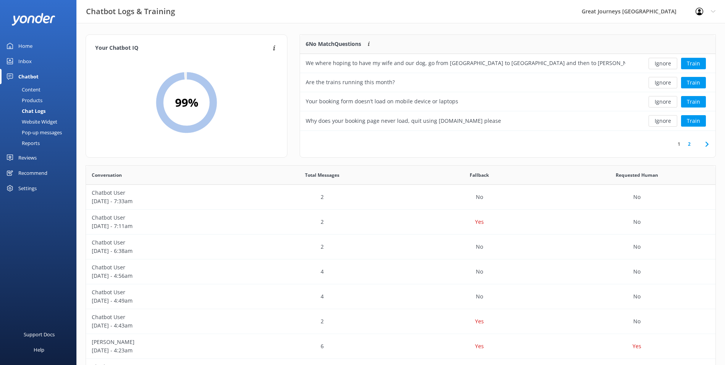
click at [665, 63] on button "Ignore" at bounding box center [662, 63] width 29 height 11
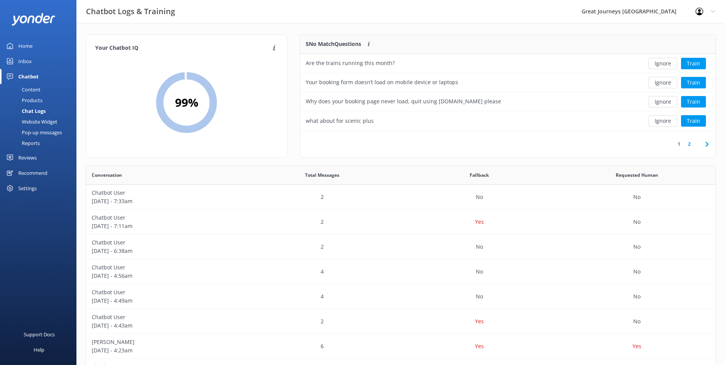
click at [665, 63] on button "Ignore" at bounding box center [662, 63] width 29 height 11
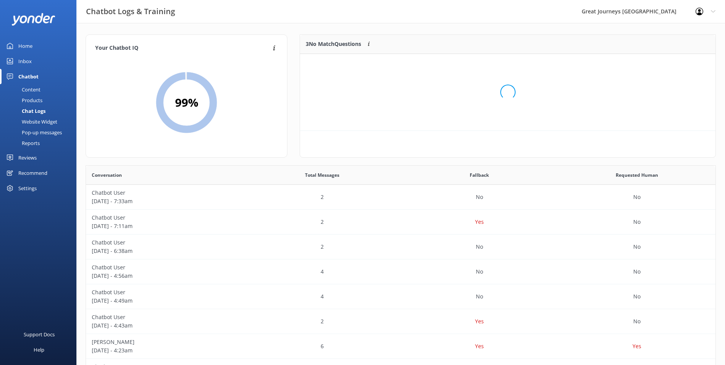
scroll to position [71, 409]
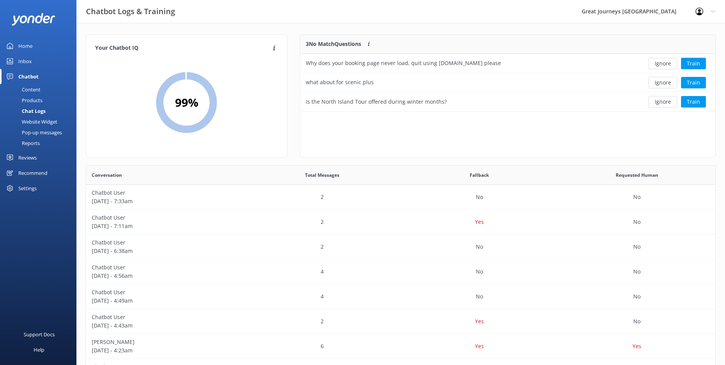
click at [665, 63] on button "Ignore" at bounding box center [662, 63] width 29 height 11
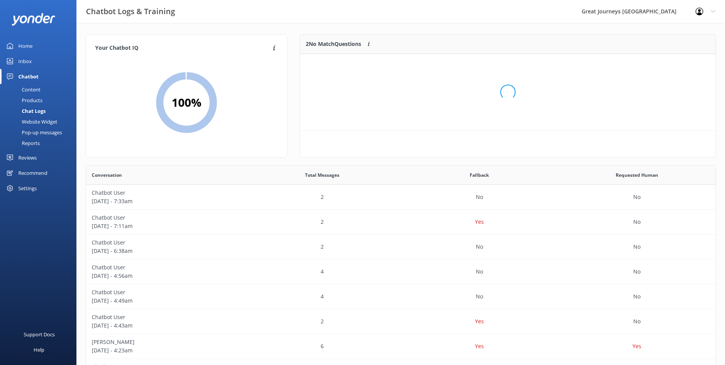
click at [665, 63] on div "Loading.." at bounding box center [508, 92] width 400 height 365
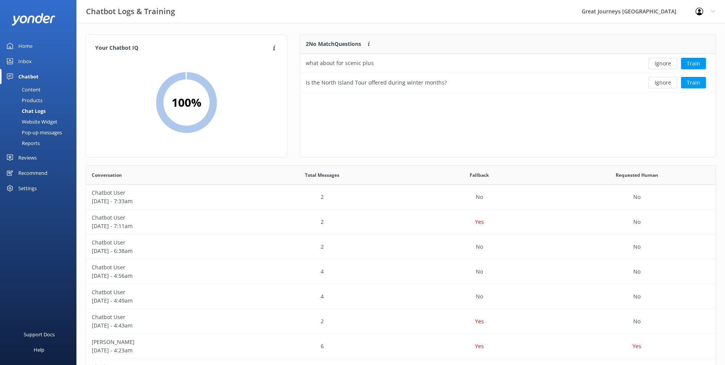
scroll to position [52, 409]
click at [665, 63] on button "Ignore" at bounding box center [662, 63] width 29 height 11
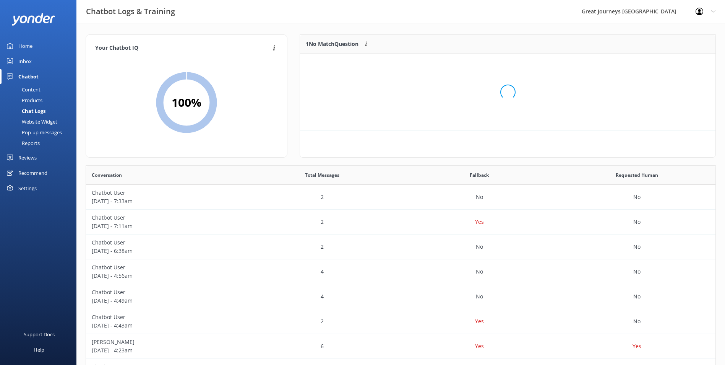
scroll to position [33, 409]
click at [665, 63] on button "Ignore" at bounding box center [662, 63] width 29 height 11
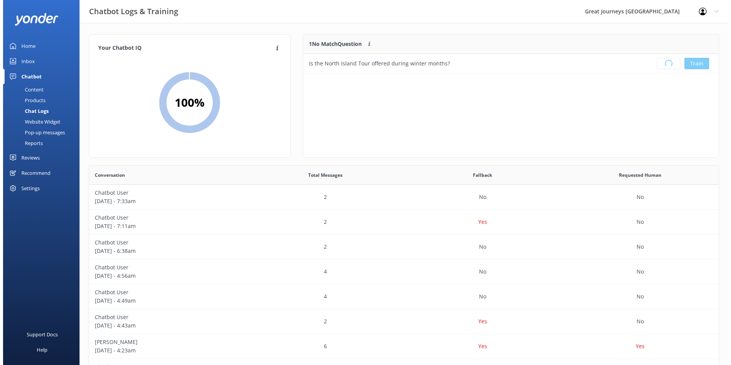
scroll to position [90, 409]
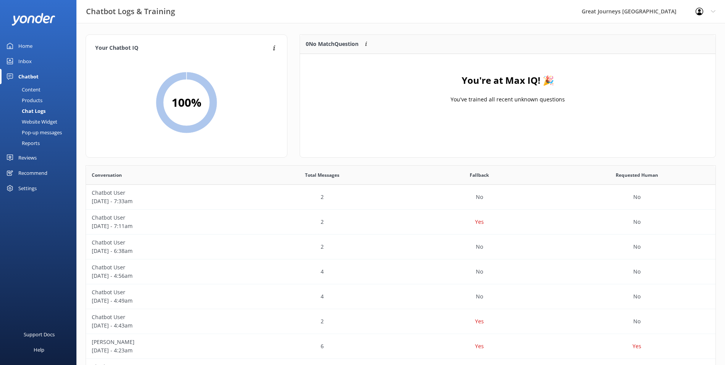
click at [710, 12] on div "Profile Settings Logout" at bounding box center [705, 11] width 39 height 23
click at [670, 53] on link "Logout" at bounding box center [687, 51] width 76 height 19
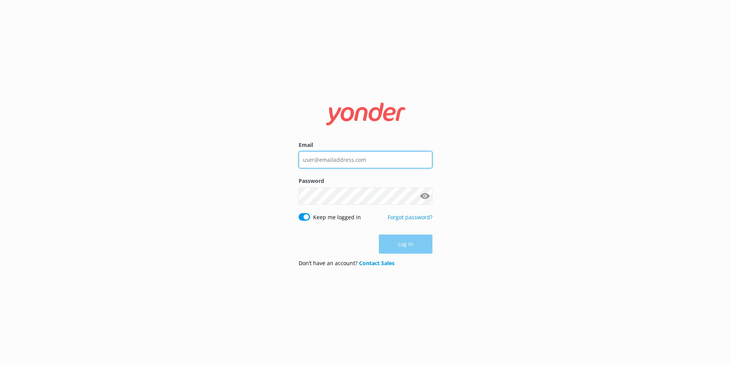
type input "[PERSON_NAME][EMAIL_ADDRESS][PERSON_NAME][DOMAIN_NAME]"
